Goal: Transaction & Acquisition: Purchase product/service

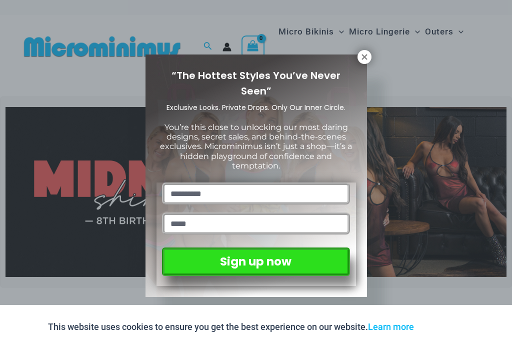
click at [363, 59] on icon at bounding box center [365, 57] width 6 height 6
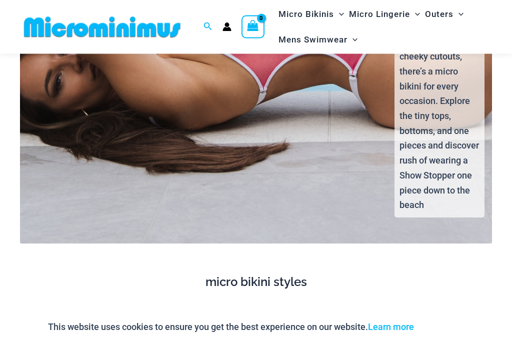
scroll to position [2007, 0]
click at [325, 42] on span "Mens Swimwear" at bounding box center [313, 40] width 69 height 26
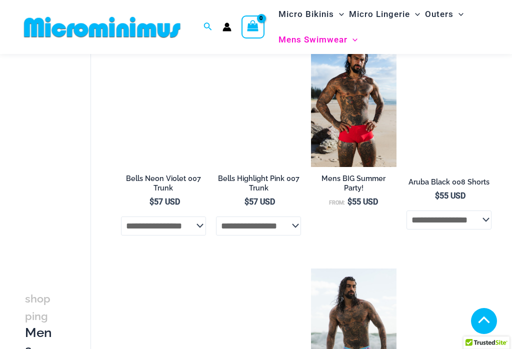
scroll to position [432, 0]
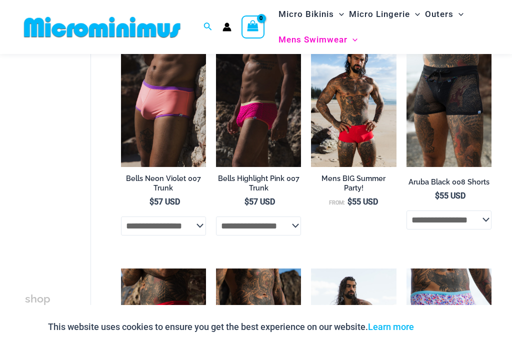
click at [386, 18] on span "Micro Lingerie" at bounding box center [379, 15] width 61 height 26
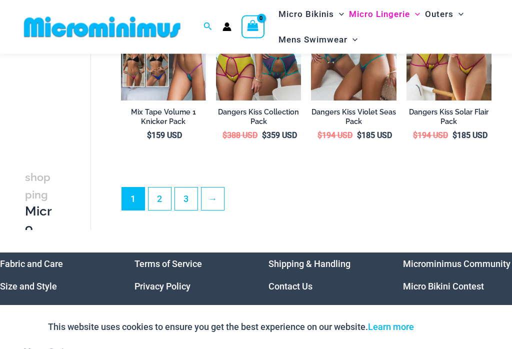
scroll to position [1855, 0]
